Goal: Navigation & Orientation: Understand site structure

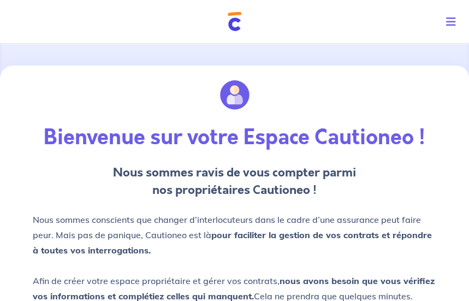
click at [456, 19] on button "Toggle navigation" at bounding box center [454, 22] width 32 height 28
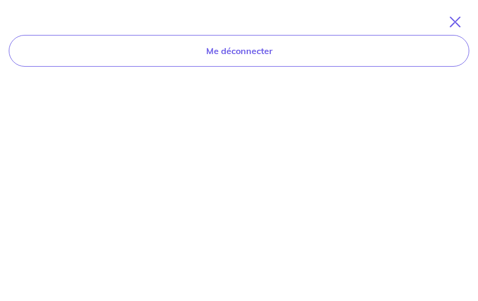
click at [457, 24] on icon "Toggle navigation" at bounding box center [454, 21] width 11 height 11
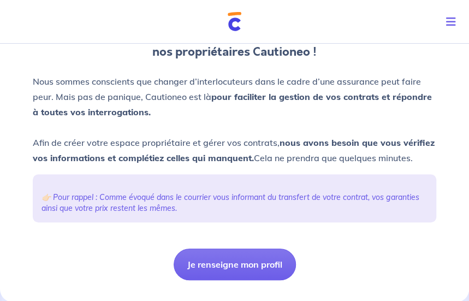
scroll to position [140, 0]
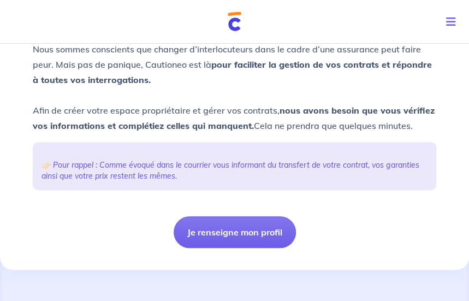
scroll to position [178, 0]
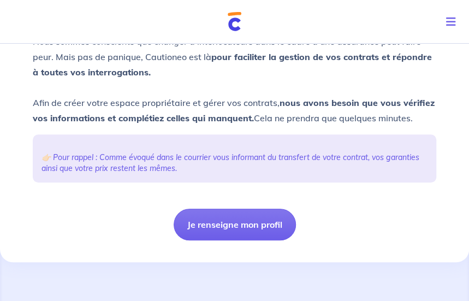
click at [452, 19] on icon "Toggle navigation" at bounding box center [451, 21] width 10 height 11
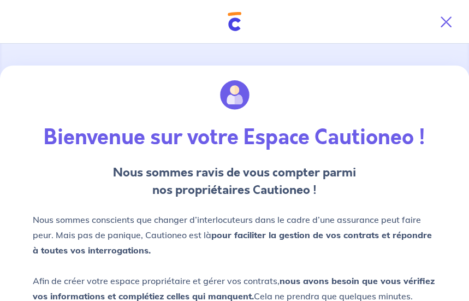
scroll to position [0, 0]
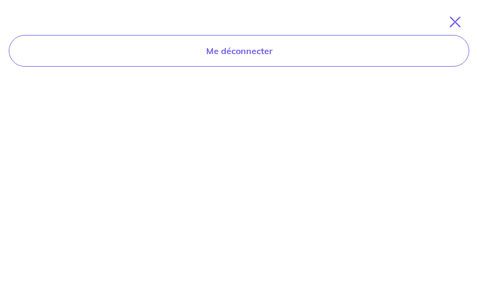
click at [452, 19] on icon "Toggle navigation" at bounding box center [454, 21] width 11 height 11
